Goal: Information Seeking & Learning: Understand process/instructions

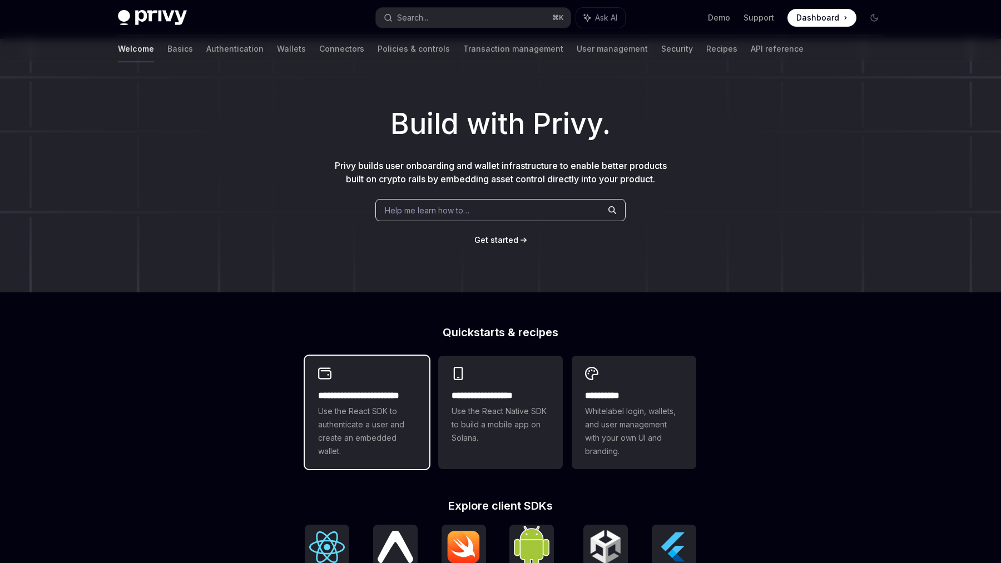
scroll to position [14, 0]
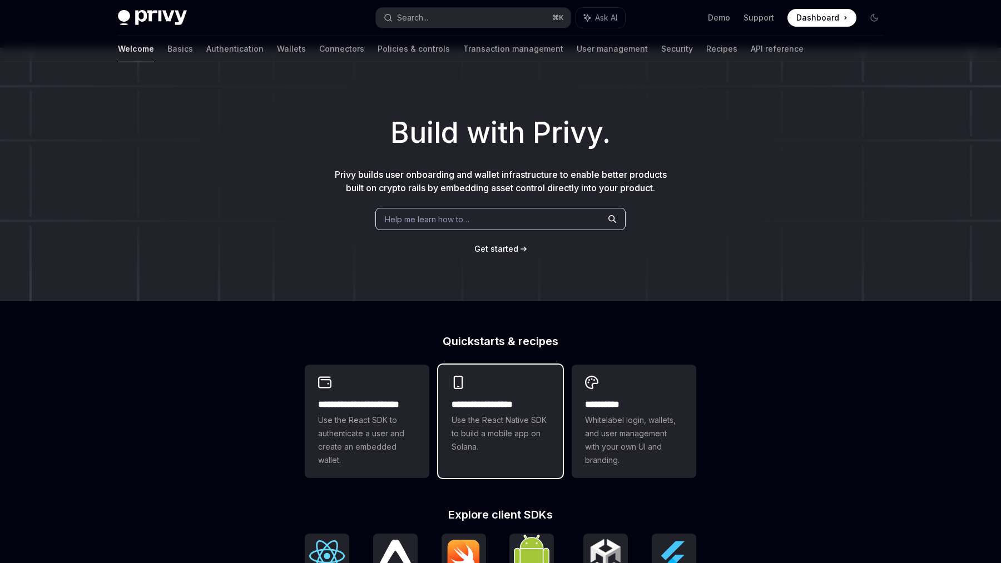
click at [464, 412] on div "**********" at bounding box center [500, 426] width 98 height 56
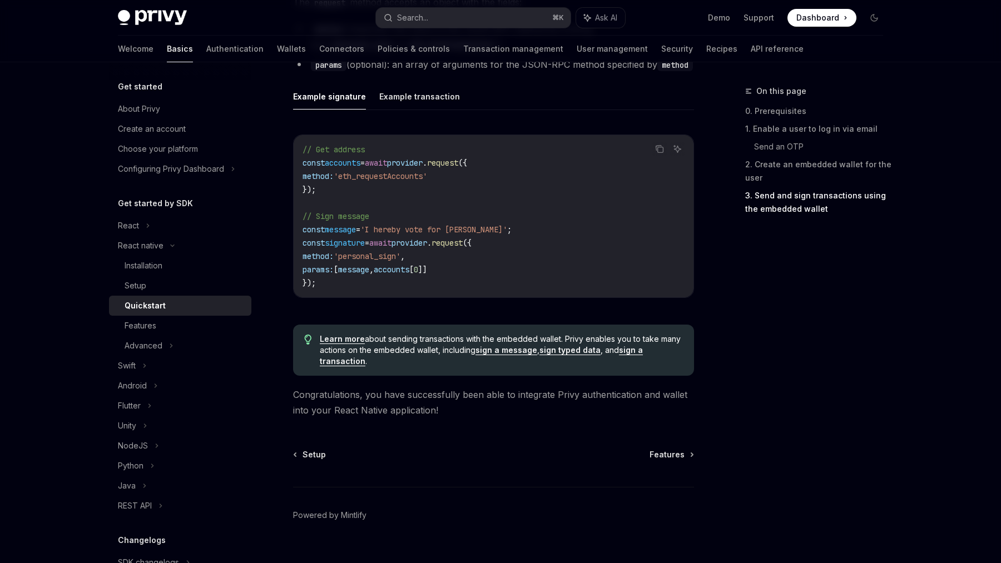
scroll to position [1609, 0]
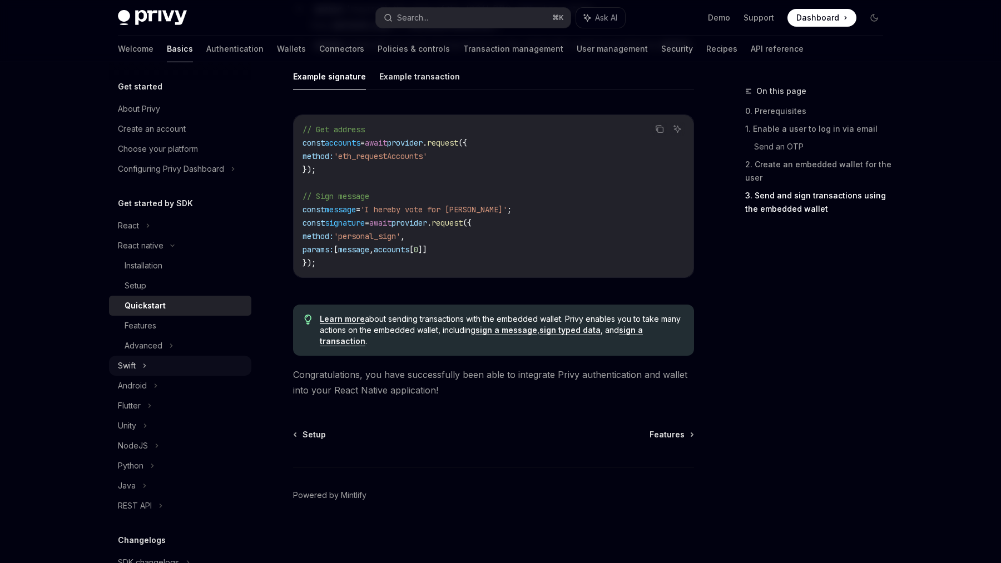
click at [152, 361] on div "Swift" at bounding box center [180, 366] width 142 height 20
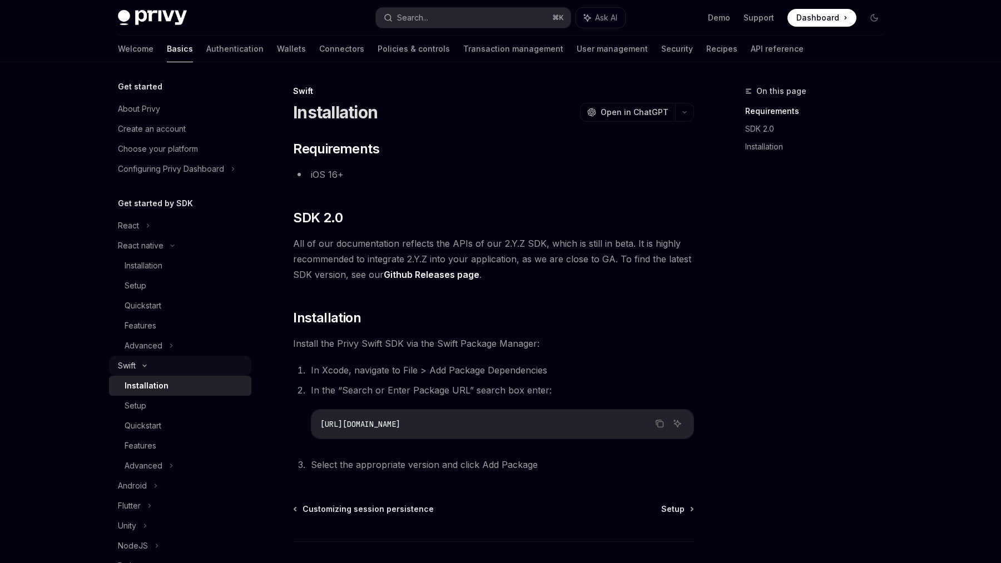
click at [152, 361] on div "Swift" at bounding box center [180, 366] width 142 height 20
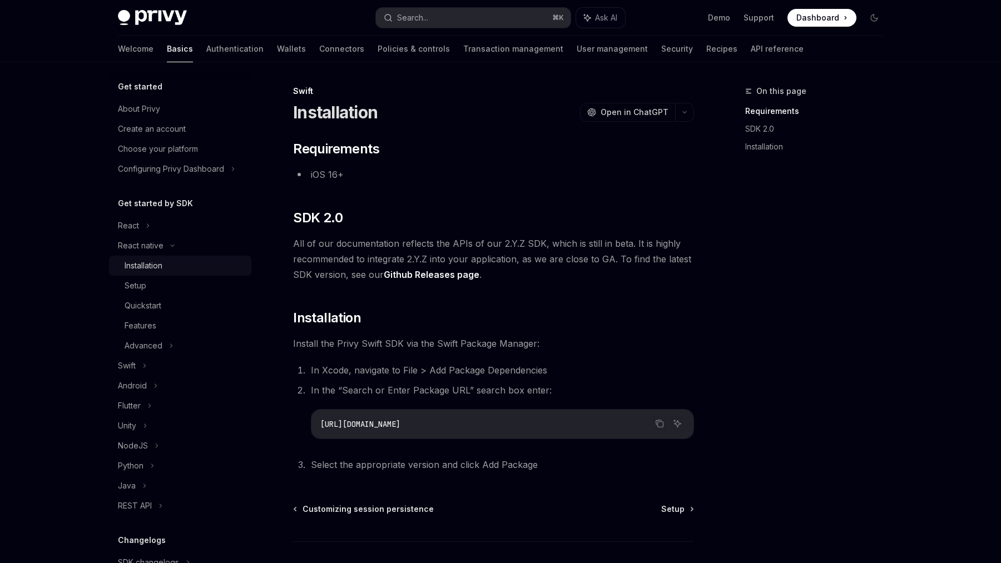
click at [158, 261] on div "Installation" at bounding box center [144, 265] width 38 height 13
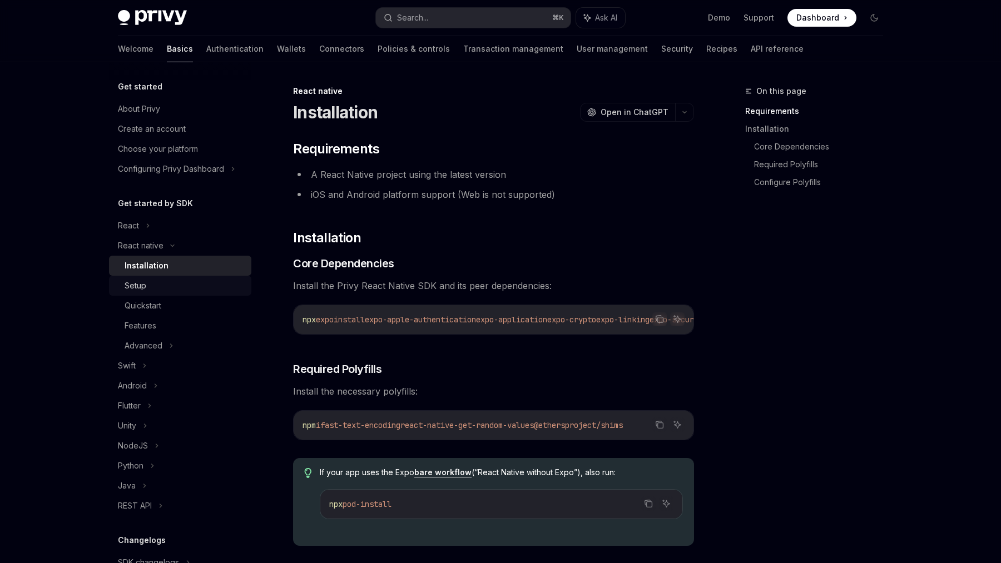
click at [161, 282] on div "Setup" at bounding box center [185, 285] width 120 height 13
type textarea "*"
